Goal: Navigation & Orientation: Find specific page/section

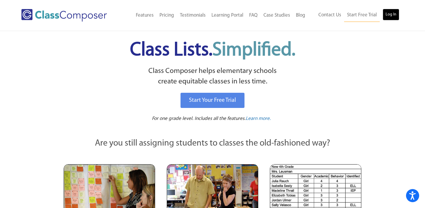
click at [395, 14] on link "Log In" at bounding box center [390, 15] width 17 height 12
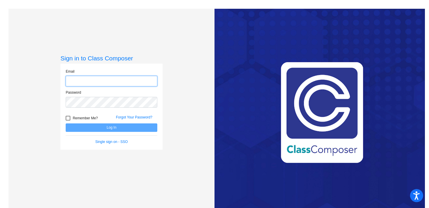
type input "[EMAIL_ADDRESS][DOMAIN_NAME]"
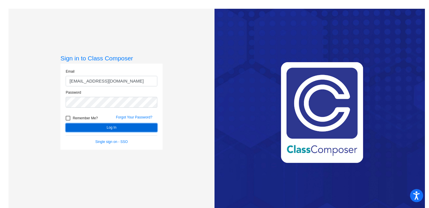
click at [143, 130] on button "Log In" at bounding box center [112, 128] width 92 height 8
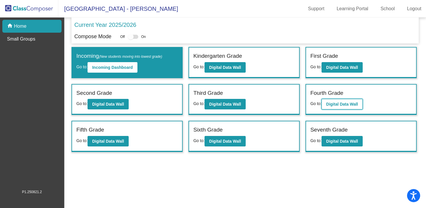
click at [333, 106] on b "Digital Data Wall" at bounding box center [342, 104] width 32 height 5
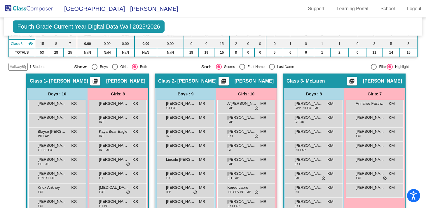
scroll to position [108, 0]
